Goal: Task Accomplishment & Management: Use online tool/utility

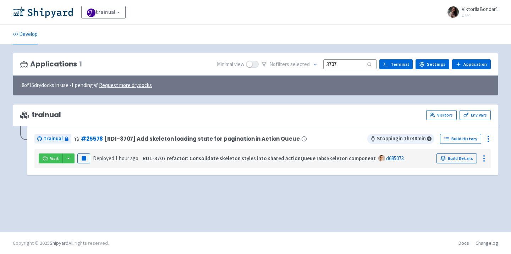
click at [166, 185] on div "Applications 1 Minimal view No filter s selected 3707 Terminal Settings Applica…" at bounding box center [255, 138] width 485 height 170
drag, startPoint x: 353, startPoint y: 65, endPoint x: 302, endPoint y: 65, distance: 50.7
click at [302, 65] on div "No filter s selected 3707" at bounding box center [318, 64] width 115 height 11
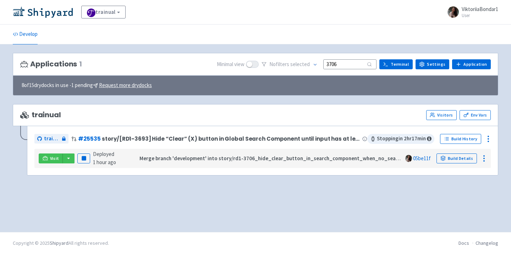
type input "3706"
click at [83, 157] on rect "button" at bounding box center [84, 158] width 4 height 4
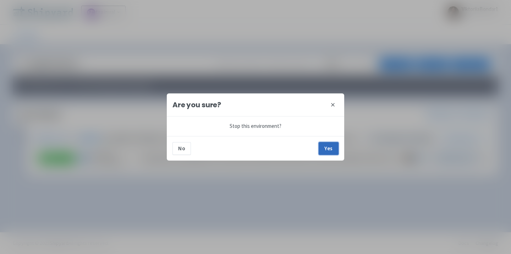
click at [338, 148] on button "Yes" at bounding box center [328, 148] width 20 height 13
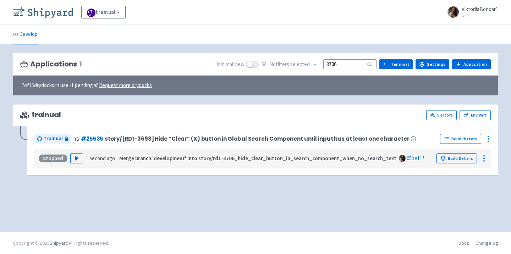
click at [41, 11] on img at bounding box center [43, 11] width 60 height 11
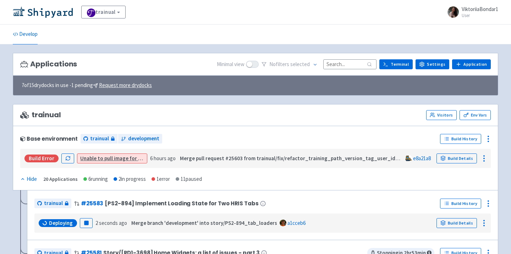
click at [343, 63] on input at bounding box center [349, 64] width 53 height 10
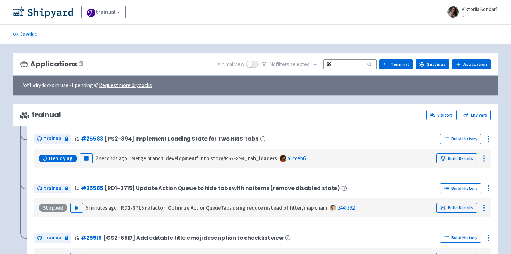
type input "894"
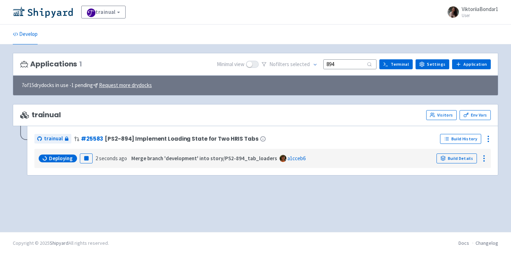
drag, startPoint x: 350, startPoint y: 66, endPoint x: 289, endPoint y: 65, distance: 61.0
click at [289, 65] on div "No filter s selected 894" at bounding box center [318, 64] width 115 height 11
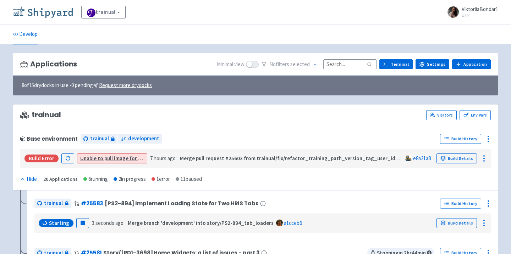
click at [45, 12] on img at bounding box center [43, 11] width 60 height 11
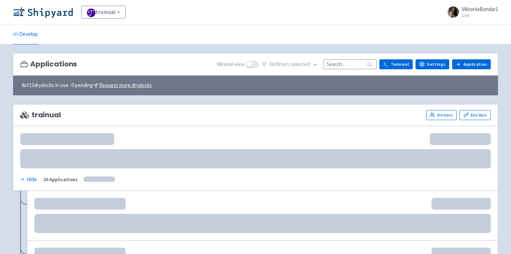
click at [345, 68] on input at bounding box center [349, 64] width 53 height 10
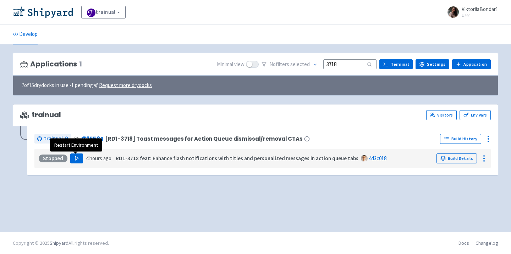
type input "3718"
click at [74, 157] on icon "button" at bounding box center [76, 157] width 5 height 5
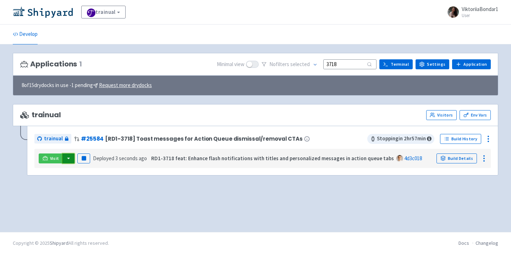
click at [71, 155] on button "button" at bounding box center [68, 158] width 12 height 10
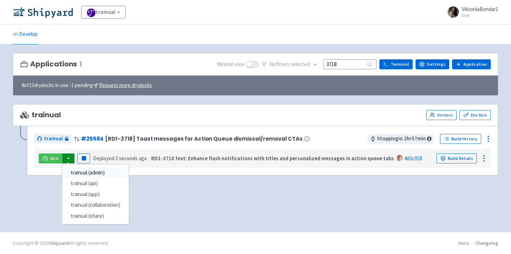
click at [87, 174] on link "trainual (admin)" at bounding box center [95, 172] width 67 height 11
